Goal: Task Accomplishment & Management: Complete application form

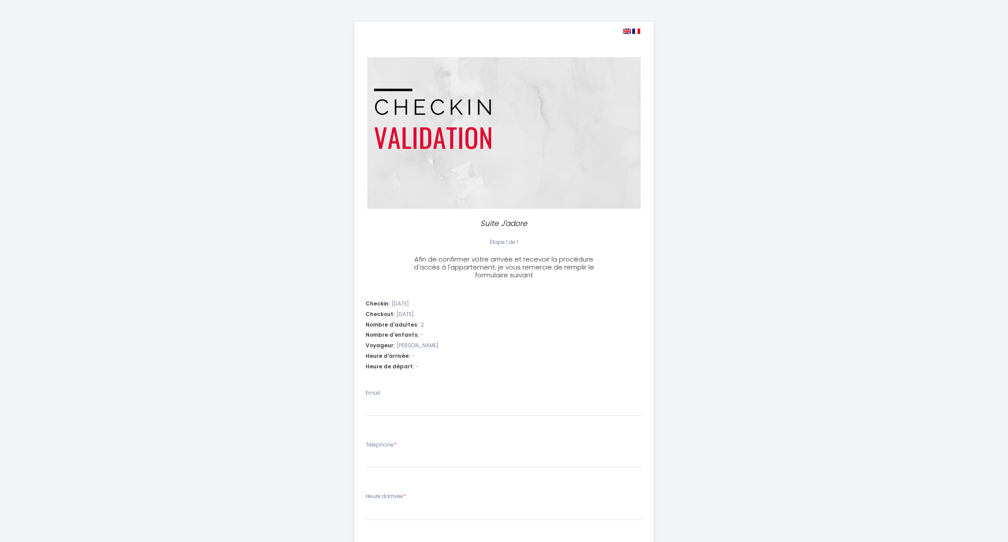
select select
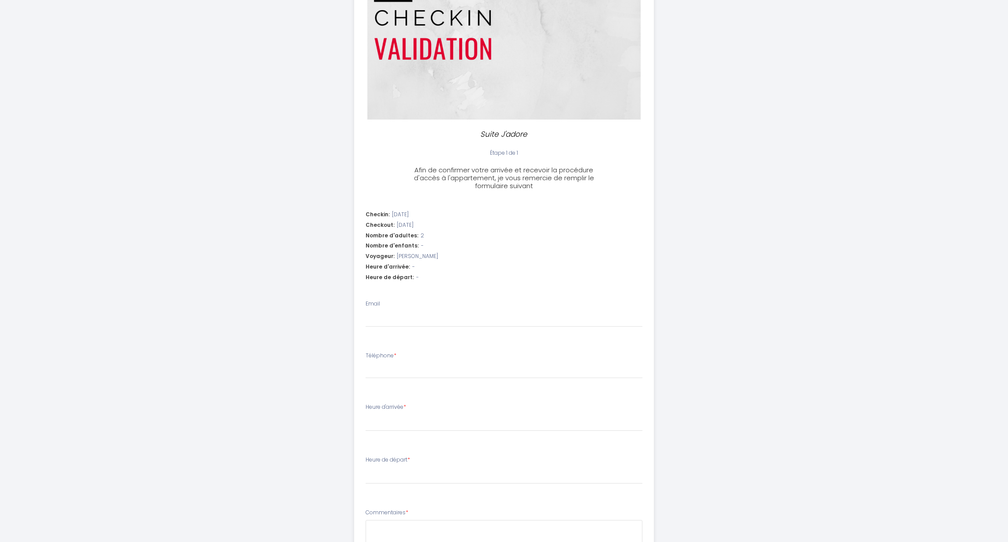
scroll to position [101, 0]
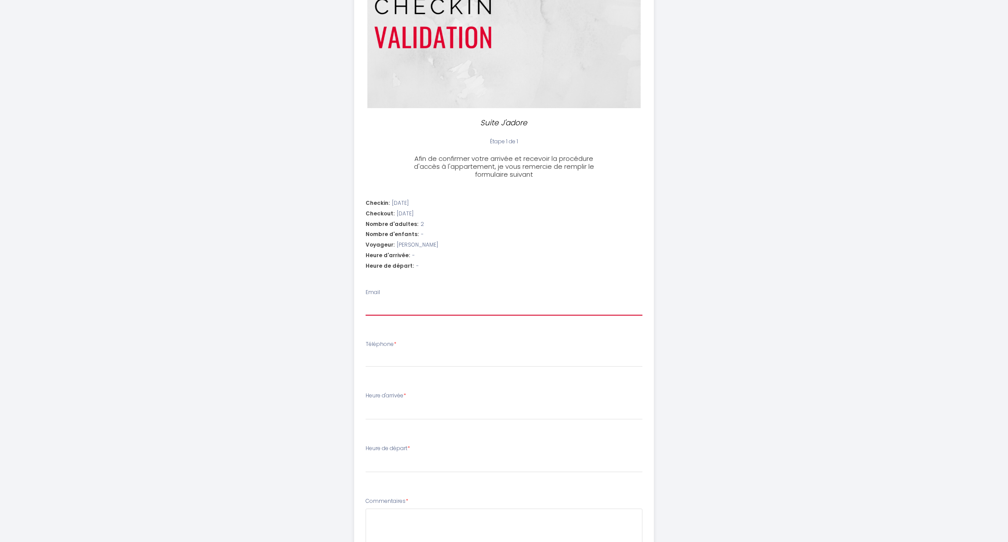
click at [413, 309] on input "Email" at bounding box center [504, 308] width 277 height 16
type input "a"
select select
type input "aa"
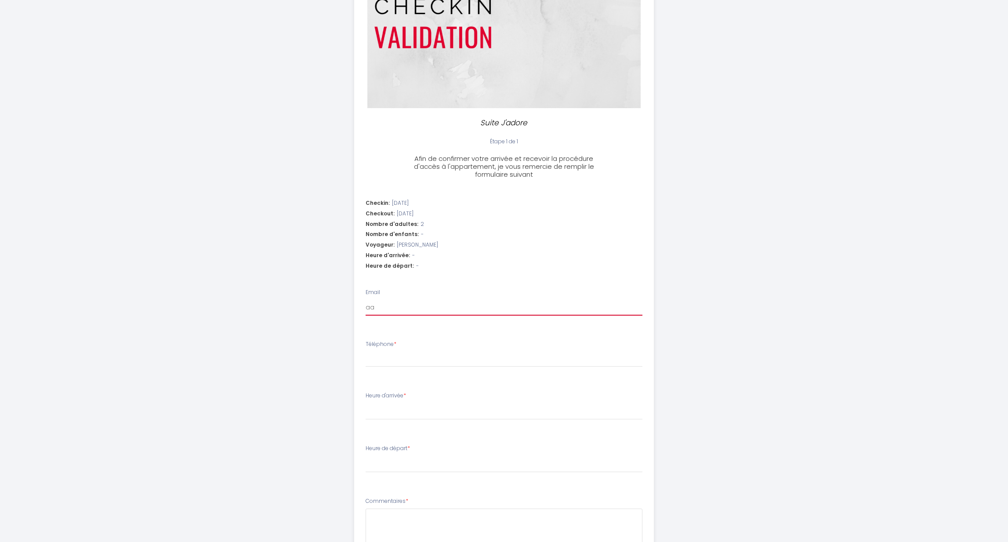
select select
type input "a"
select select
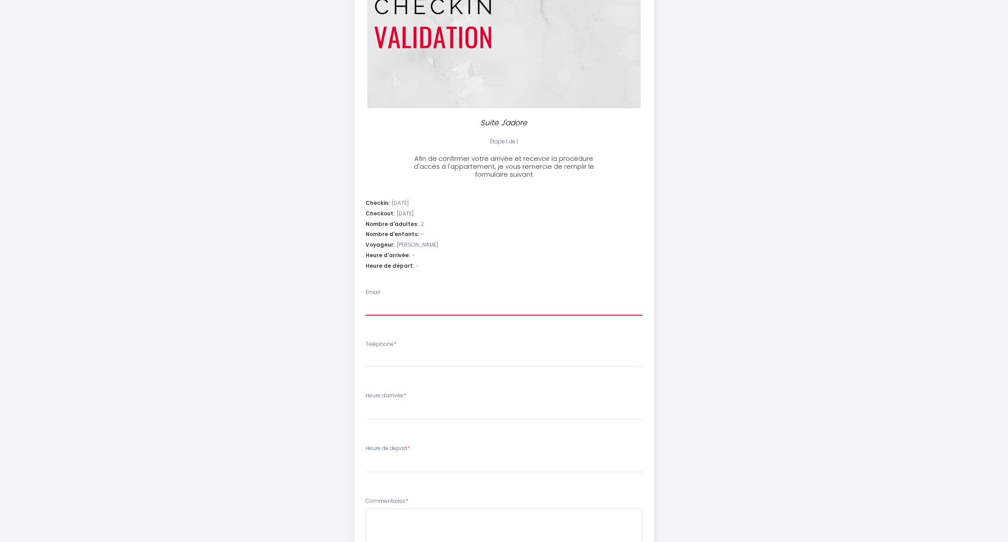
select select
type input "a"
select select
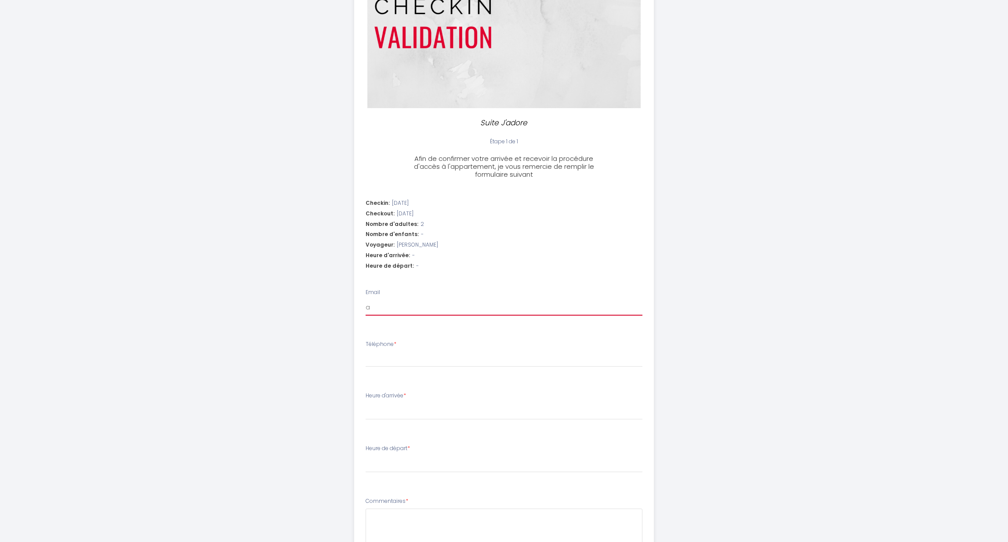
type input "ag"
select select
type input "aga"
select select
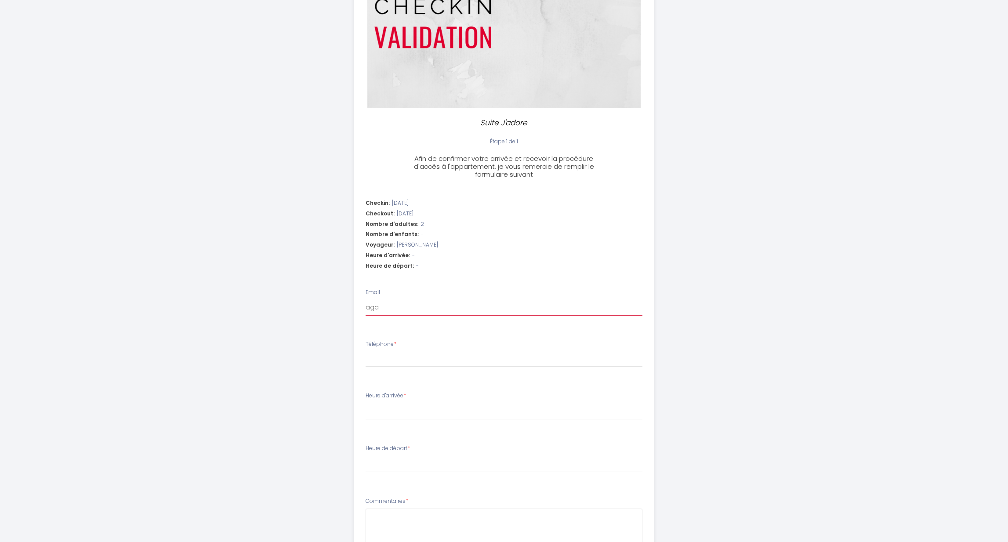
select select
type input "agai"
select select
type input "agail"
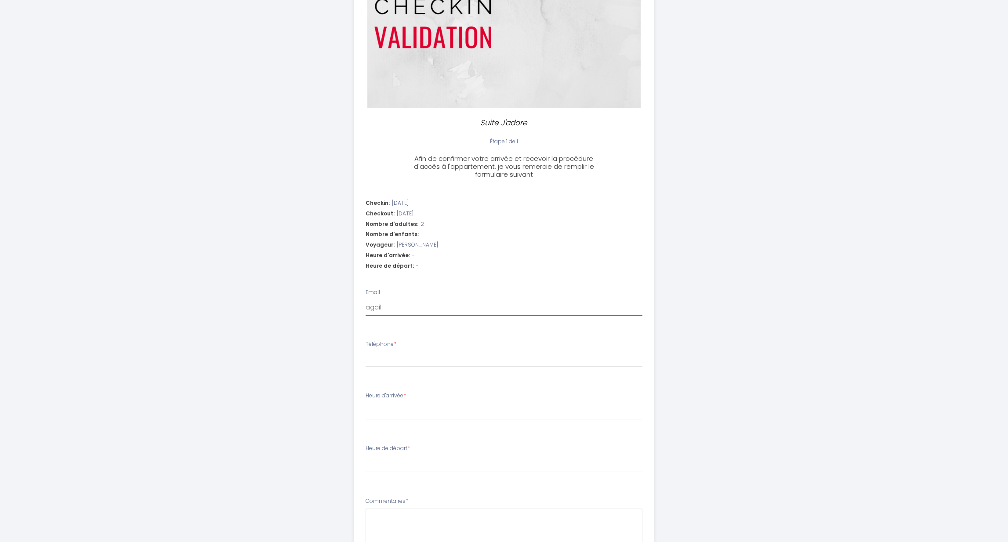
select select
type input "agaill"
select select
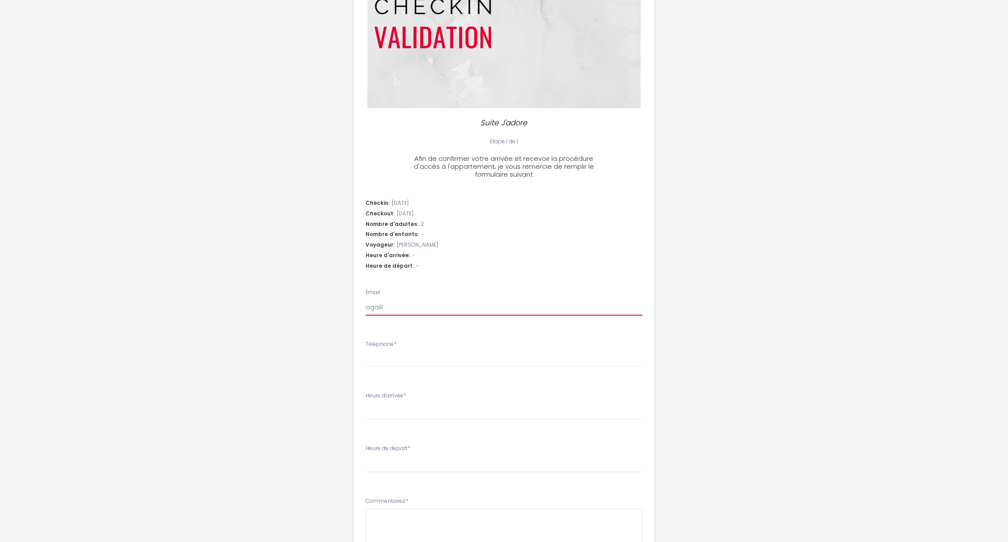
type input "agailla"
select select
type input "agaillar"
select select
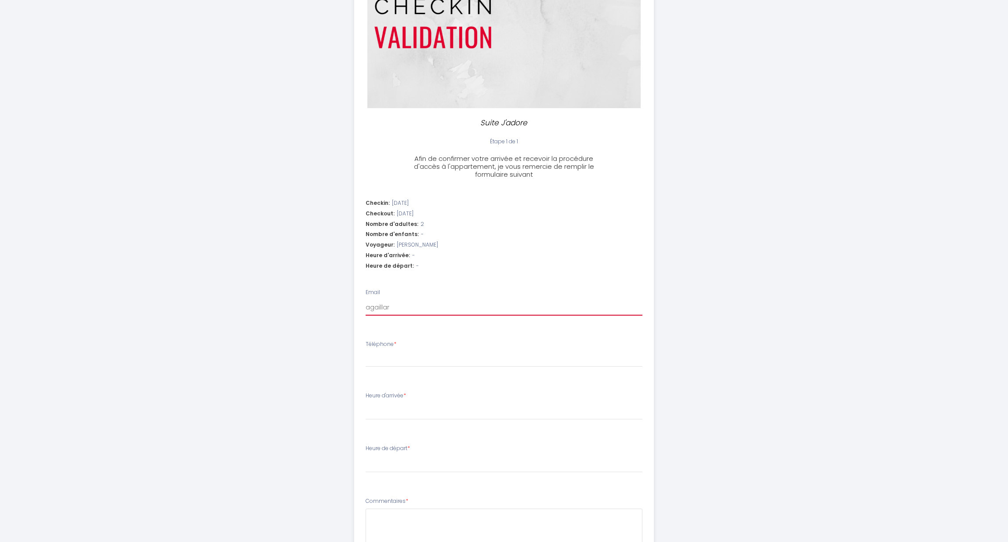
select select
type input "agaillard"
select select
type input "agaillard@"
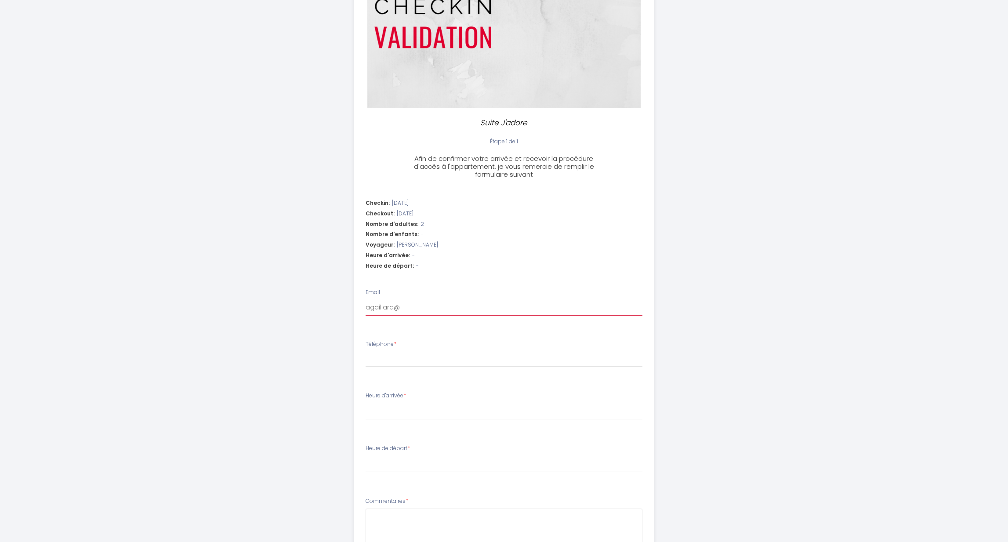
select select
type input "agaillard@o"
select select
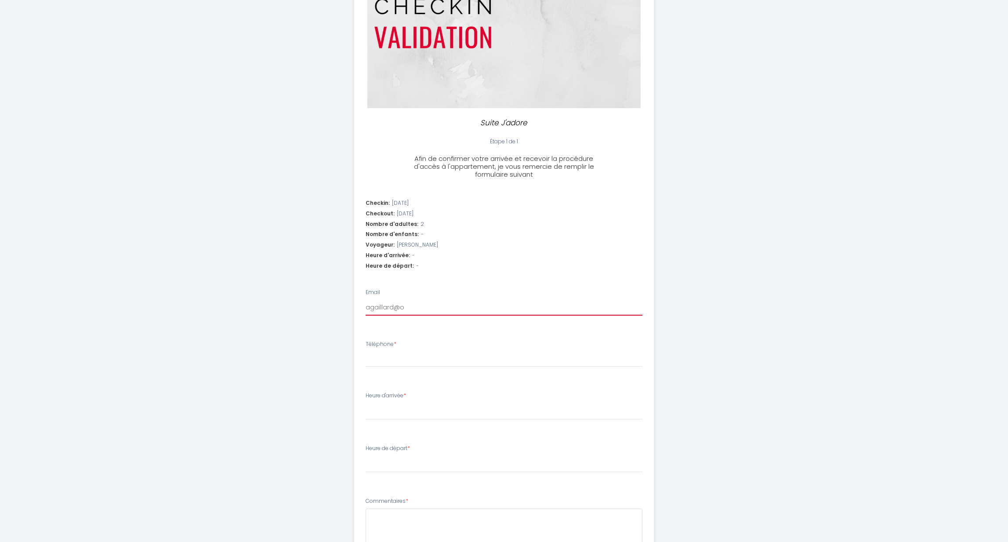
type input "agaillard@oc"
select select
type input "agaillard@oct"
select select
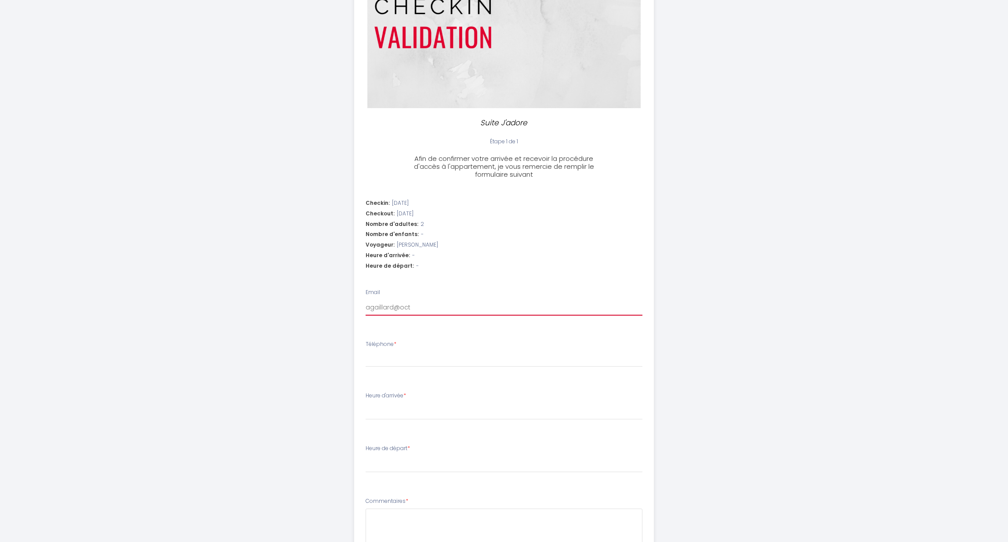
select select
type input "agaillard@octi"
select select
type input "agaillard@octis"
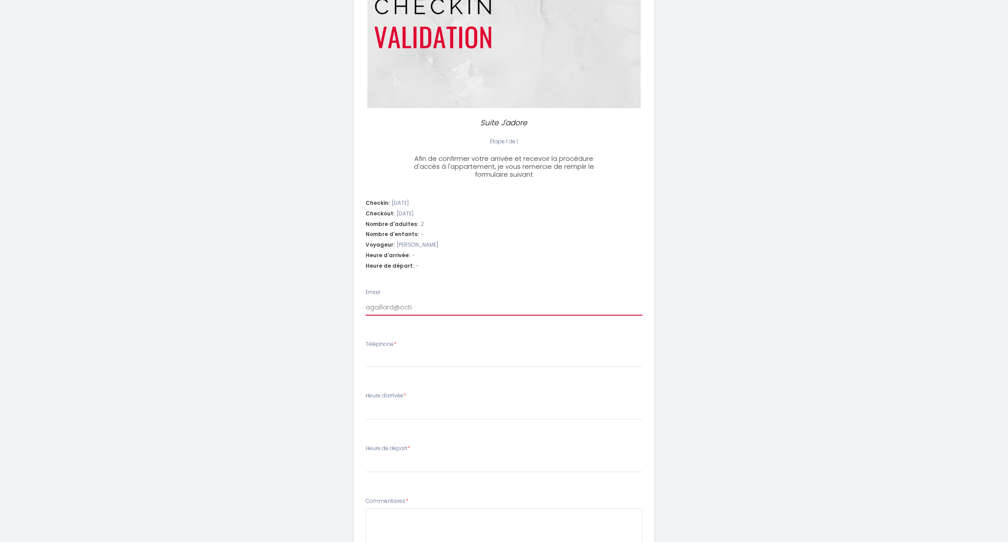
select select
type input "agaillard@octis."
select select
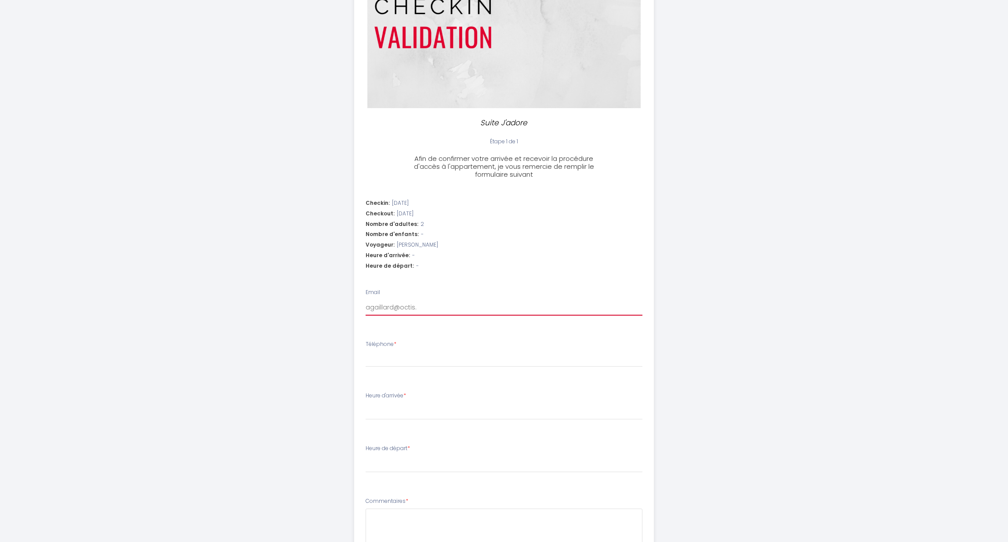
type input "agaillard@octis.f"
select select
type input "[EMAIL_ADDRESS][DOMAIN_NAME]"
select select
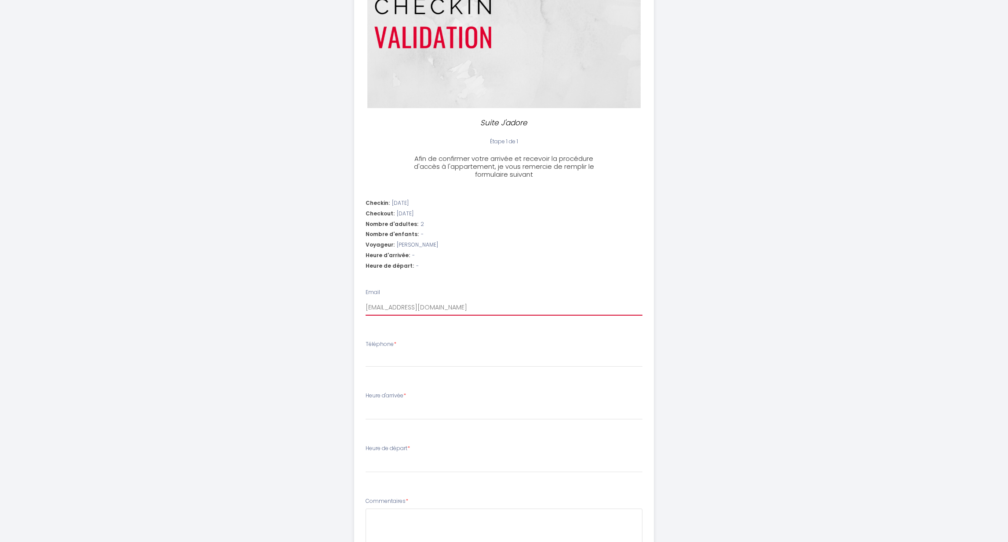
select select
type input "[EMAIL_ADDRESS][DOMAIN_NAME]"
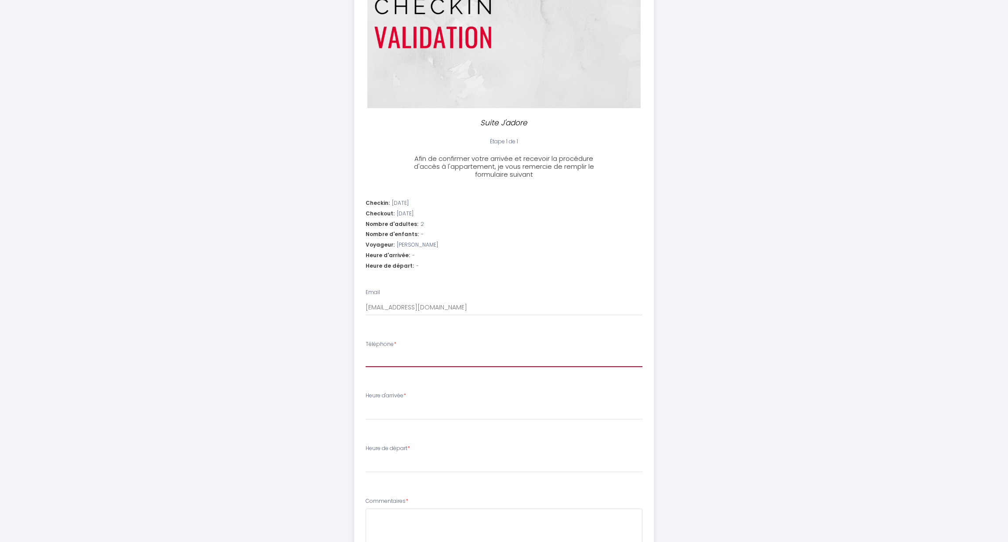
type input "0"
select select
type input "06"
select select
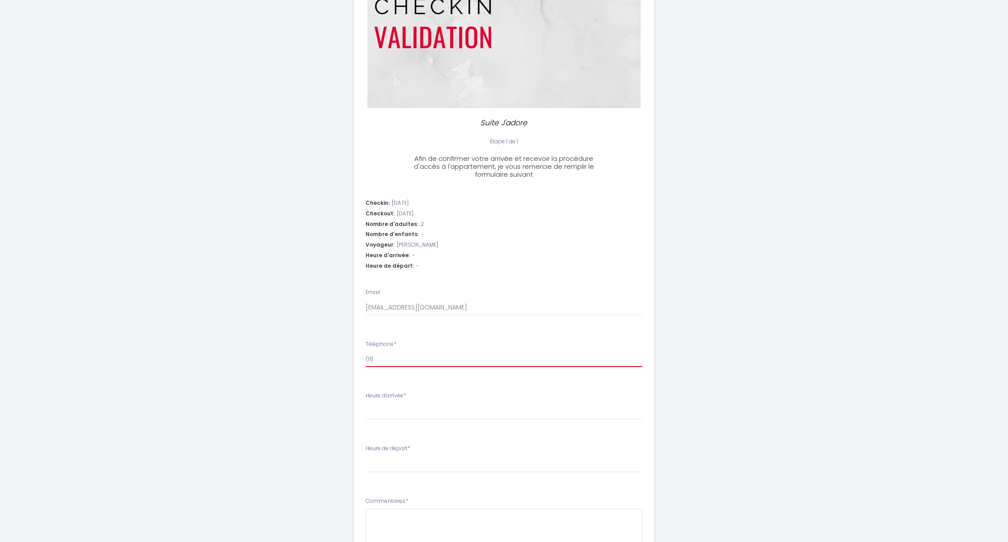
select select
type input "062"
select select
type input "0629"
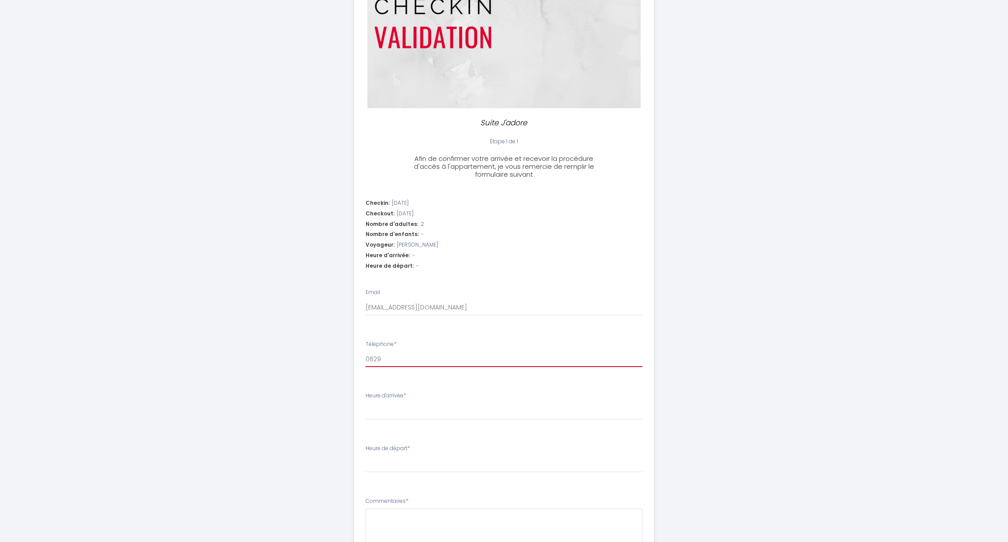
select select
type input "06295"
select select
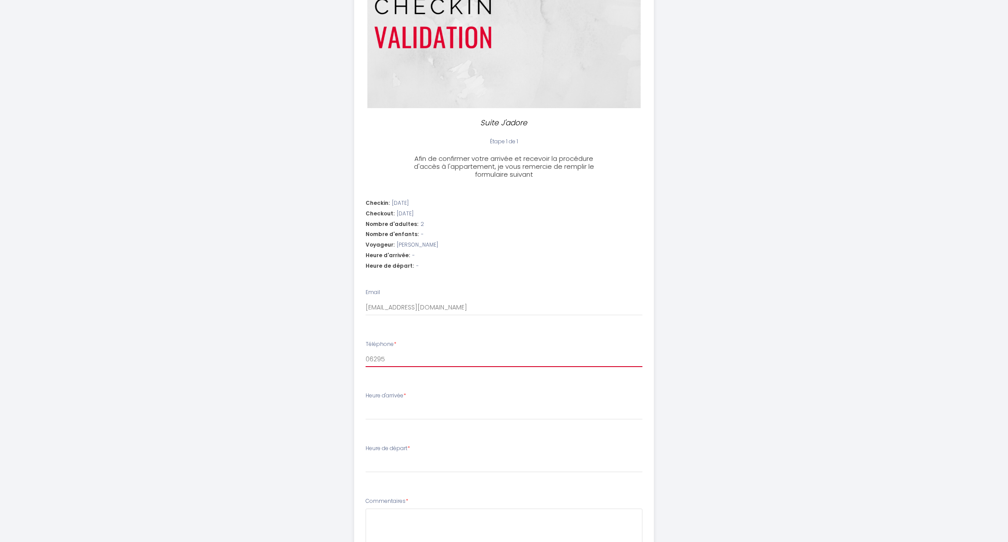
type input "062953"
select select
type input "0629534"
select select
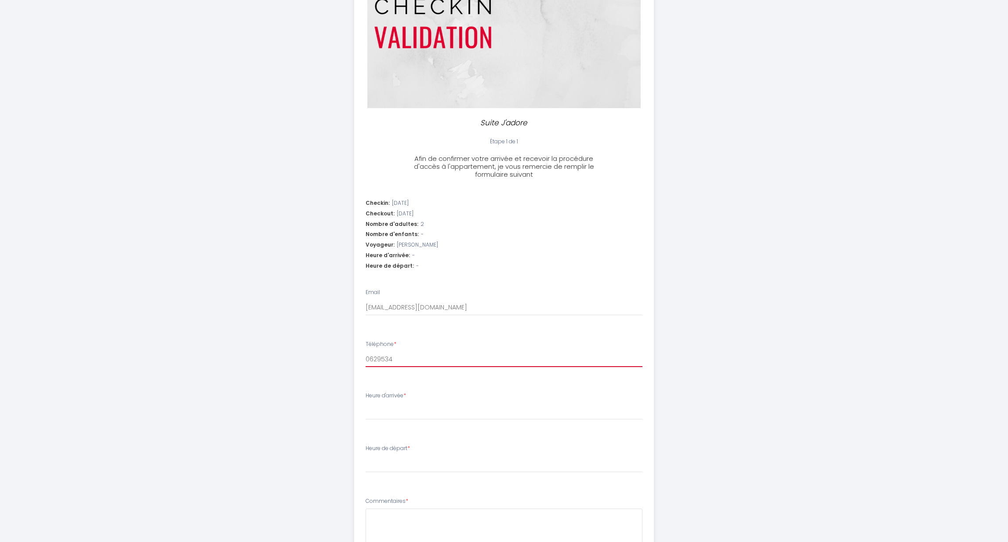
select select
type input "06295342"
select select
type input "062953424"
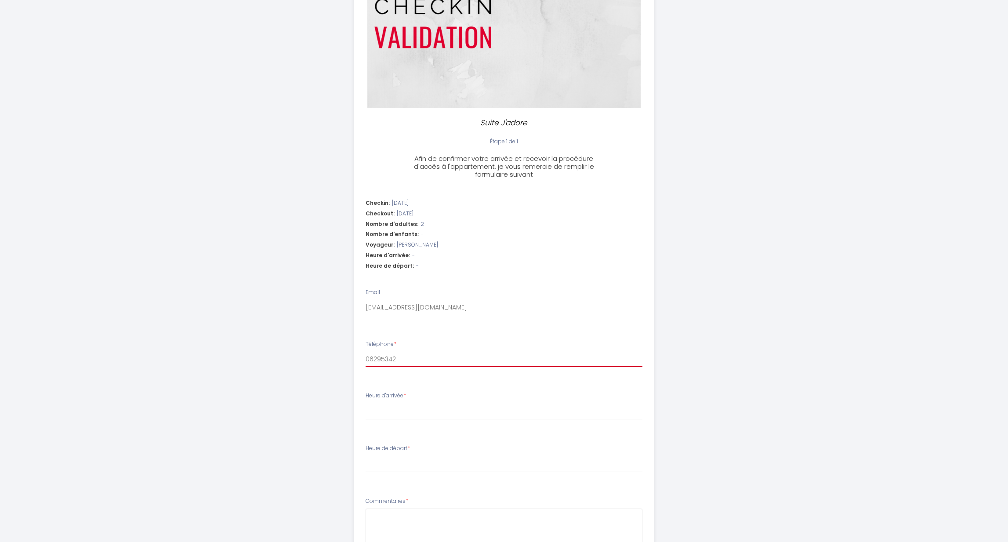
select select
type input "0629534243"
select select
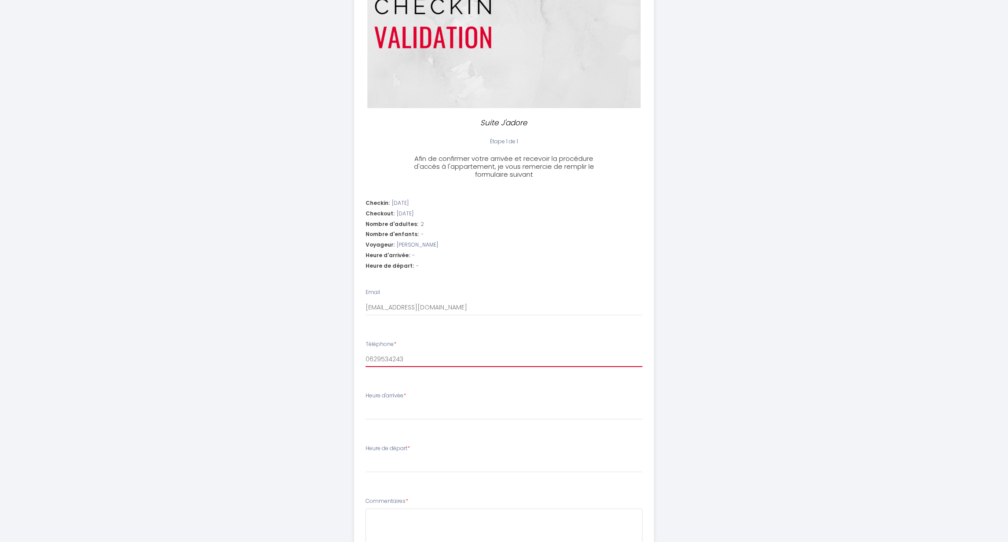
type input "0629534243"
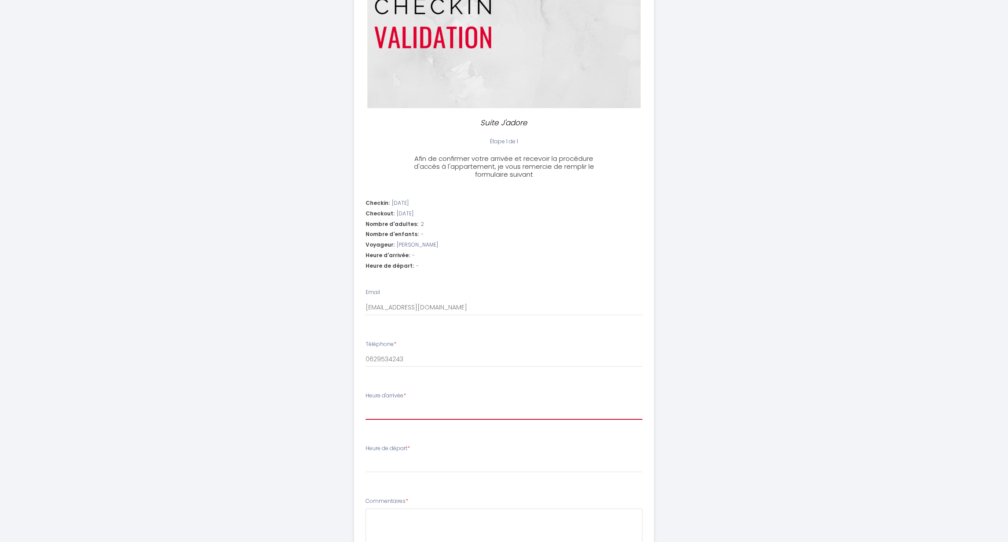
click at [405, 419] on select "15:00 15:30 16:00 16:30 17:00 17:30 18:00 18:30 19:00 19:30 20:00 20:30 21:00 2…" at bounding box center [504, 411] width 277 height 17
select select "16:30"
click at [366, 403] on select "15:00 15:30 16:00 16:30 17:00 17:30 18:00 18:30 19:00 19:30 20:00 20:30 21:00 2…" at bounding box center [504, 411] width 277 height 17
click at [394, 463] on select "00:00 00:30 01:00 01:30 02:00 02:30 03:00 03:30 04:00 04:30 05:00 05:30 06:00 0…" at bounding box center [504, 464] width 277 height 17
select select "10:00"
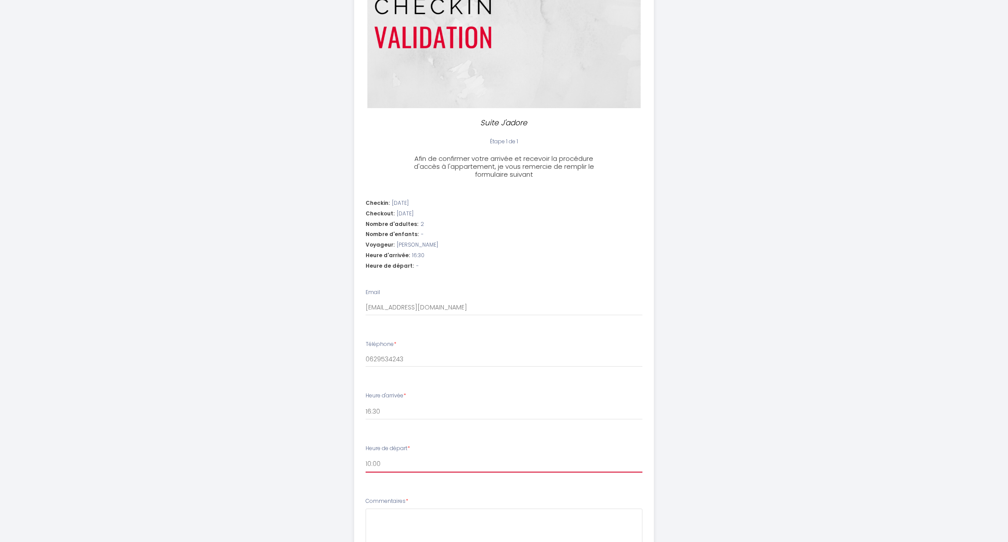
click at [366, 456] on select "00:00 00:30 01:00 01:30 02:00 02:30 03:00 03:30 04:00 04:30 05:00 05:30 06:00 0…" at bounding box center [504, 464] width 277 height 17
click at [335, 467] on div "Suite J'adore Étape 1 de 1 Afin de confirmer votre arrivée et recevoir la procé…" at bounding box center [504, 268] width 450 height 738
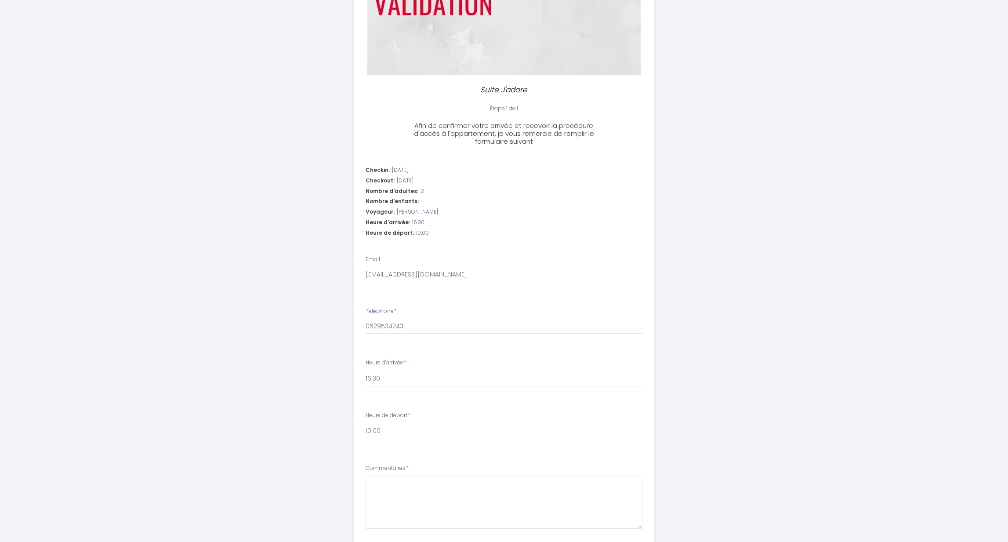
scroll to position [192, 0]
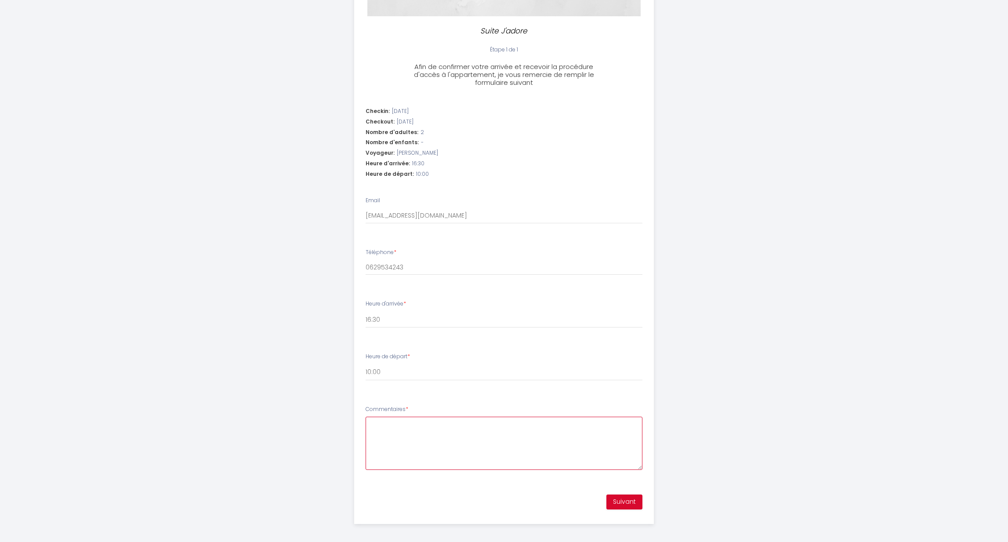
click at [414, 439] on textarea "Commentaires *" at bounding box center [504, 443] width 277 height 53
click at [408, 373] on select "00:00 00:30 01:00 01:30 02:00 02:30 03:00 03:30 04:00 04:30 05:00 05:30 06:00 0…" at bounding box center [504, 372] width 277 height 17
click at [405, 446] on textarea "Commentaires *" at bounding box center [504, 443] width 277 height 53
type textarea "Ras :)"
click at [634, 505] on button "Suivant" at bounding box center [624, 501] width 36 height 15
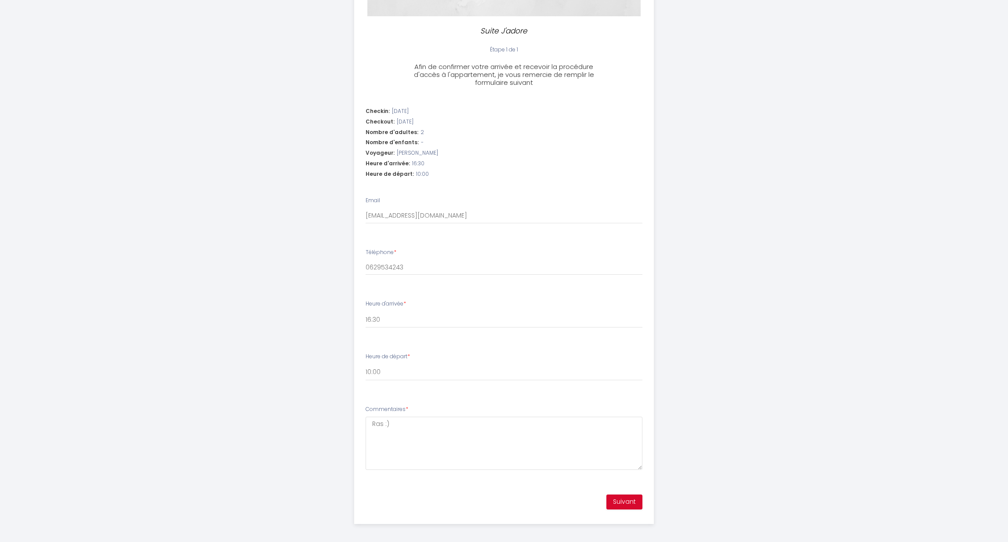
scroll to position [0, 0]
